Goal: Task Accomplishment & Management: Use online tool/utility

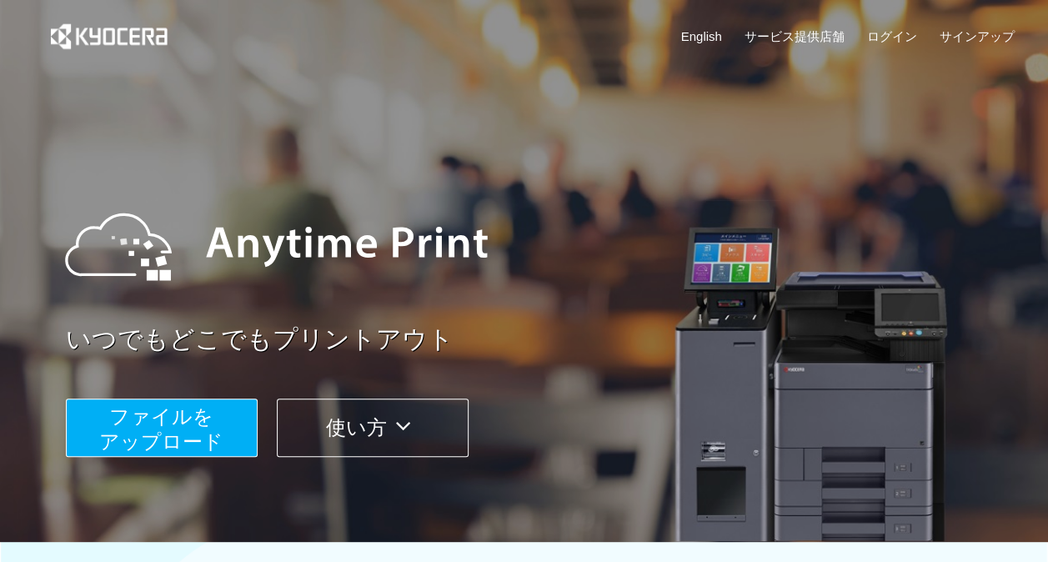
click at [127, 406] on span "ファイルを ​​アップロード" at bounding box center [161, 429] width 124 height 48
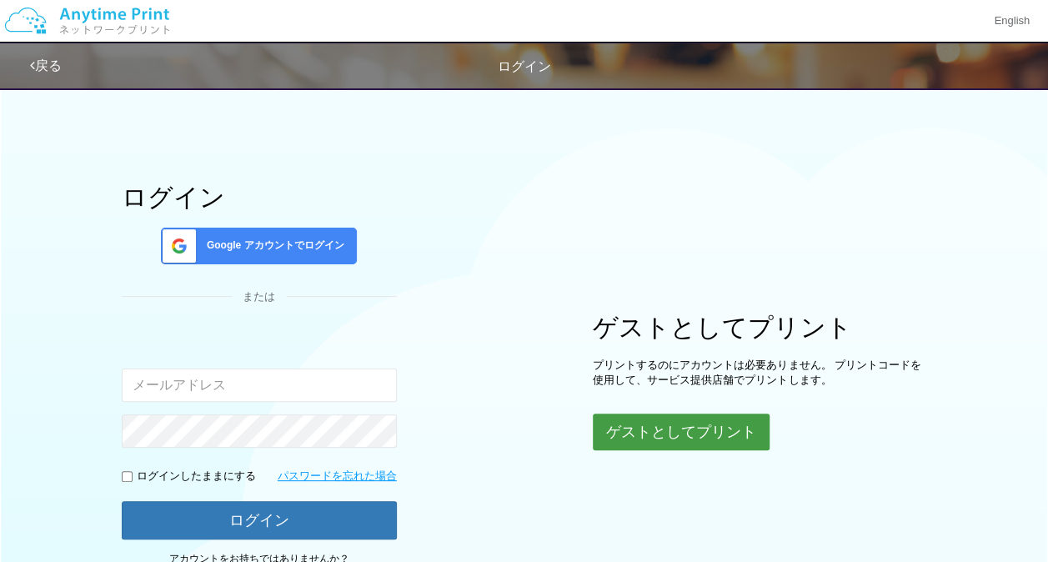
click at [736, 429] on button "ゲストとしてプリント" at bounding box center [681, 432] width 177 height 37
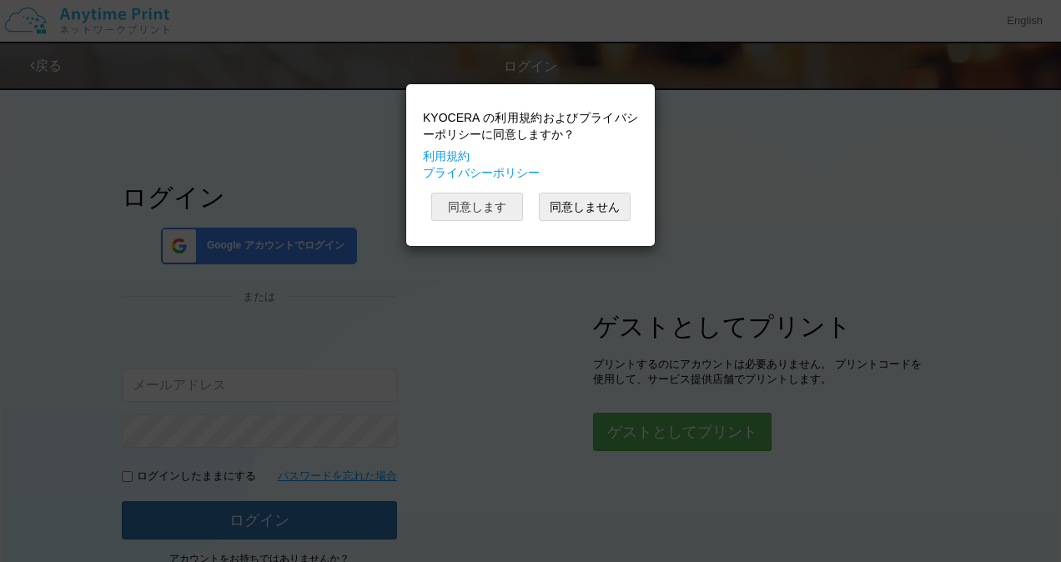
click at [484, 197] on button "同意します" at bounding box center [477, 207] width 92 height 28
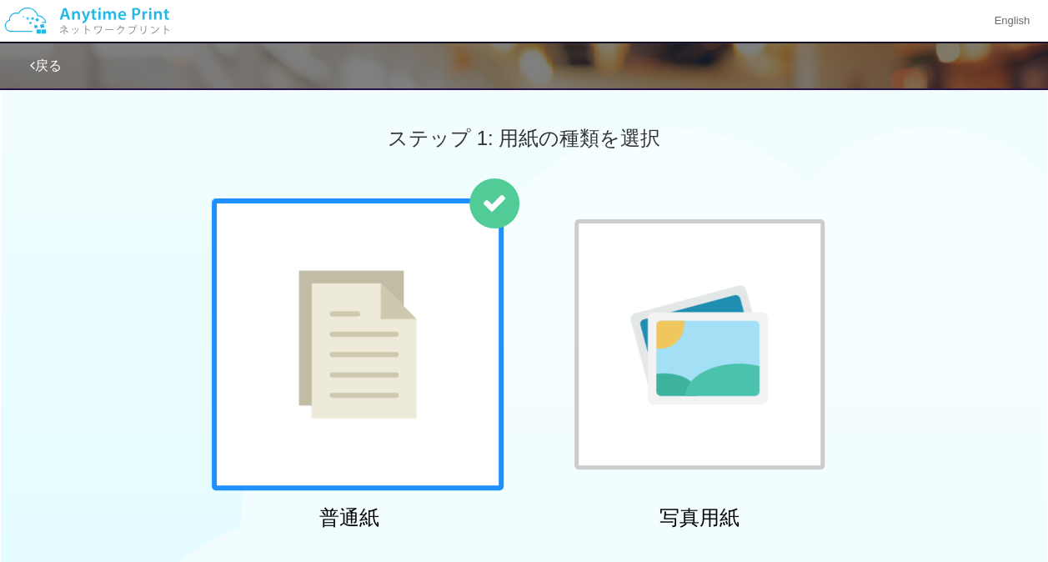
click at [394, 342] on img at bounding box center [357, 344] width 118 height 148
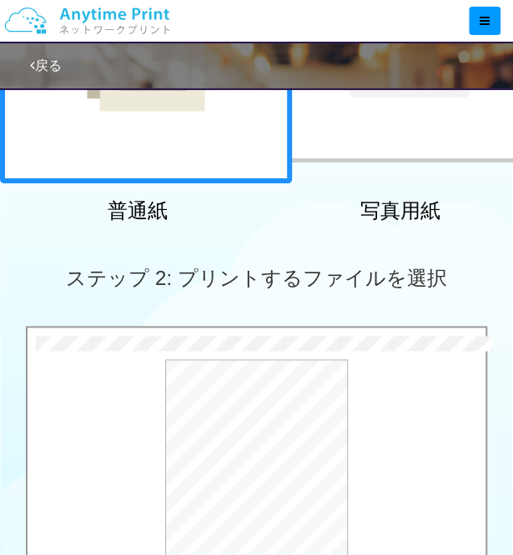
scroll to position [737, 0]
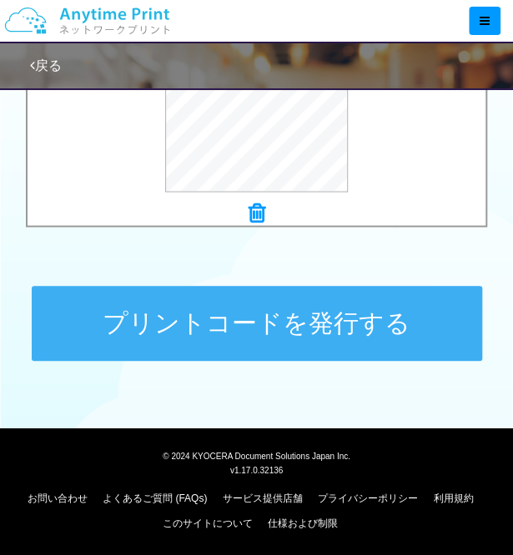
click at [365, 333] on button "プリントコードを発行する" at bounding box center [257, 323] width 450 height 75
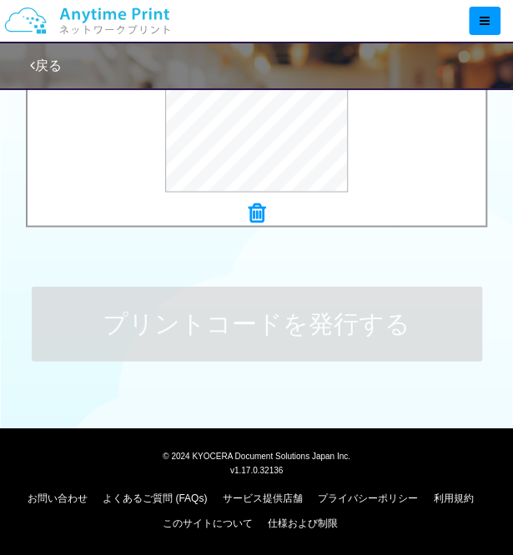
scroll to position [0, 0]
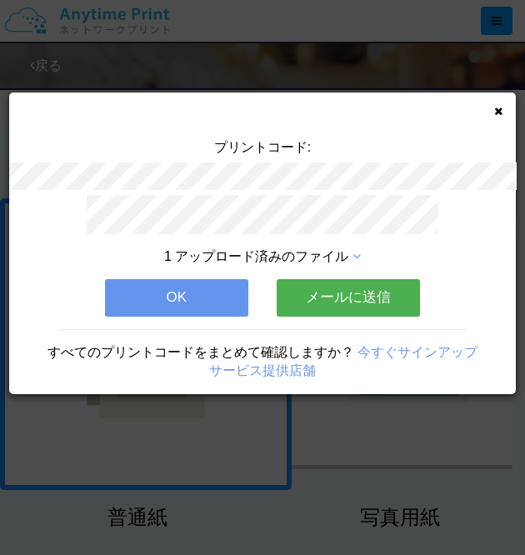
click at [208, 289] on button "OK" at bounding box center [176, 297] width 143 height 37
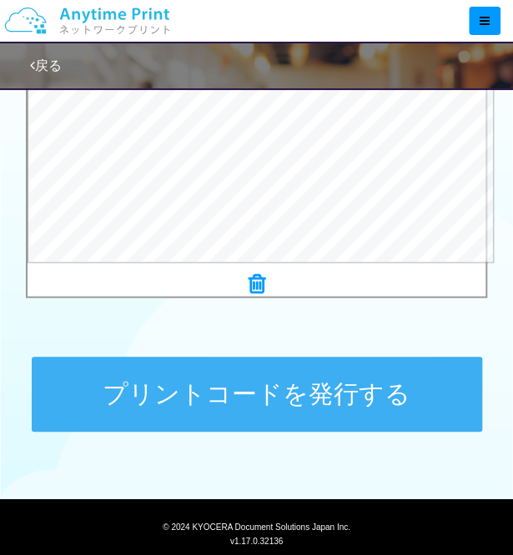
scroll to position [675, 0]
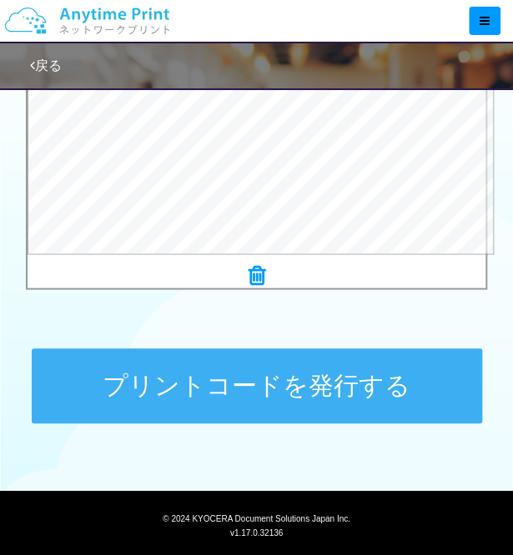
click at [307, 402] on button "プリントコードを発行する" at bounding box center [257, 386] width 450 height 75
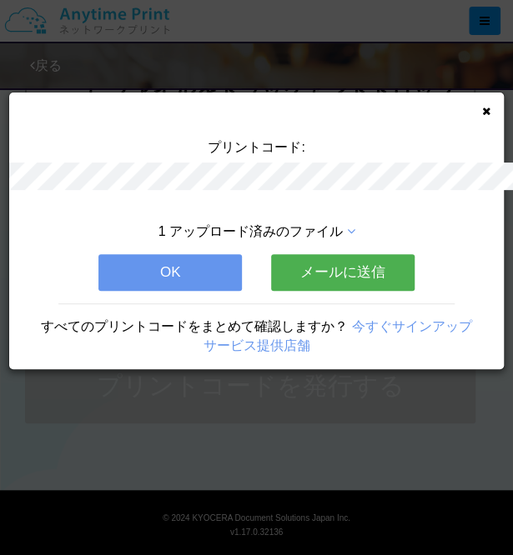
scroll to position [0, 0]
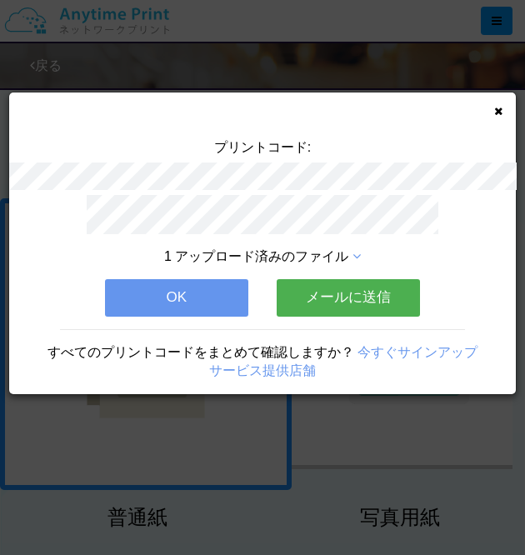
click at [228, 280] on button "OK" at bounding box center [176, 297] width 143 height 37
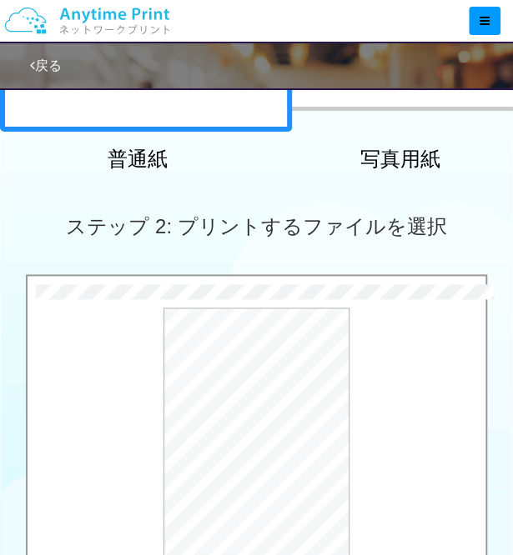
scroll to position [737, 0]
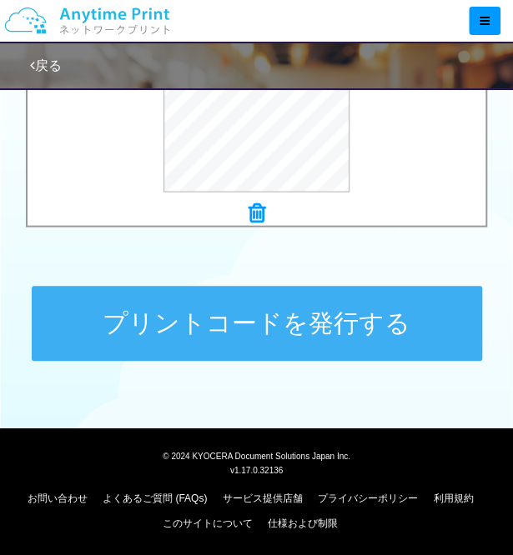
click at [298, 306] on button "プリントコードを発行する" at bounding box center [257, 323] width 450 height 75
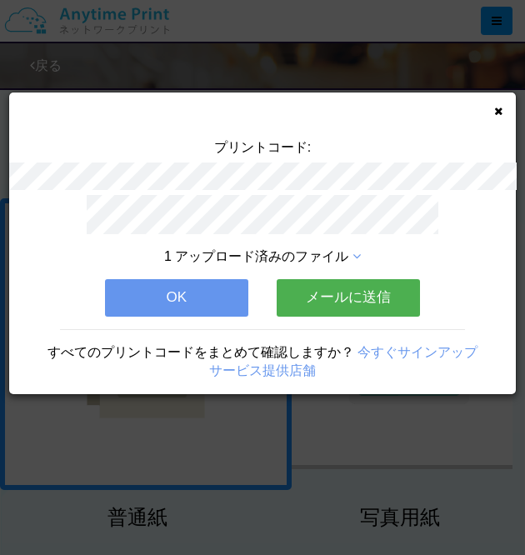
click at [197, 279] on button "OK" at bounding box center [176, 297] width 143 height 37
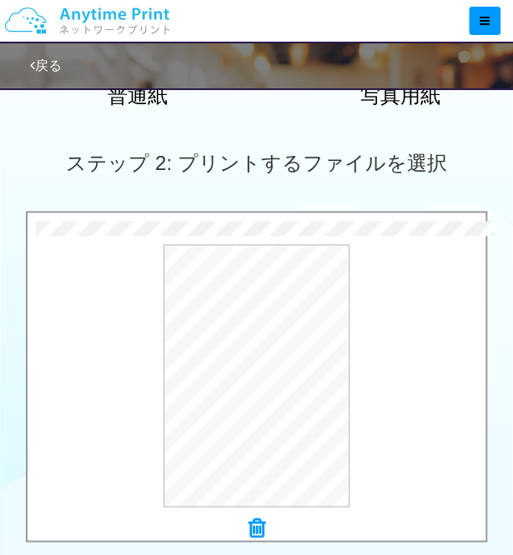
scroll to position [737, 0]
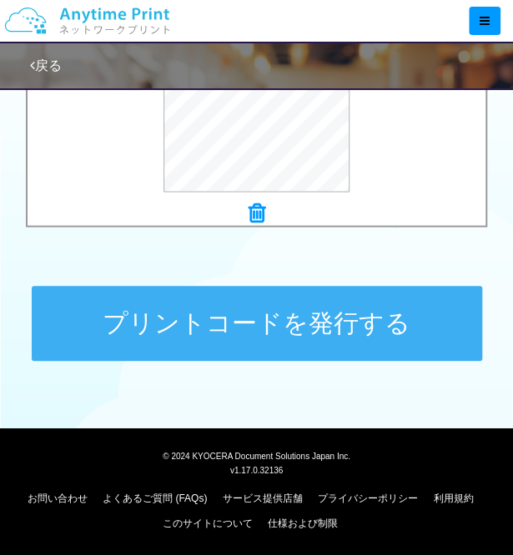
click at [276, 326] on button "プリントコードを発行する" at bounding box center [257, 323] width 450 height 75
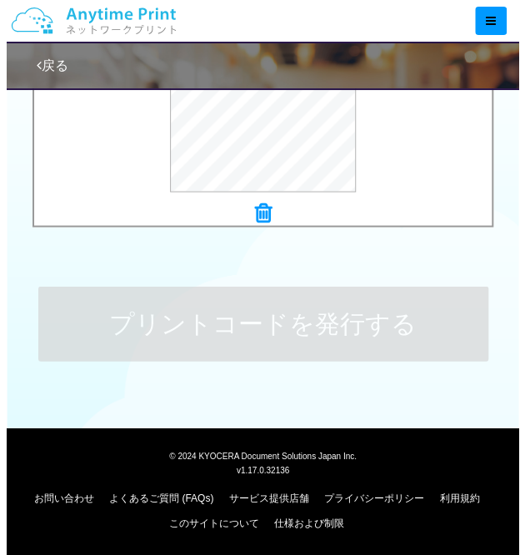
scroll to position [0, 0]
